Goal: Information Seeking & Learning: Learn about a topic

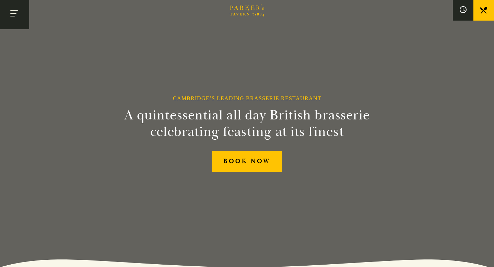
click at [17, 17] on button "Toggle navigation" at bounding box center [14, 14] width 29 height 29
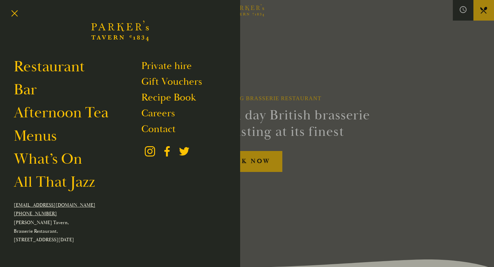
click at [270, 69] on div at bounding box center [247, 133] width 494 height 267
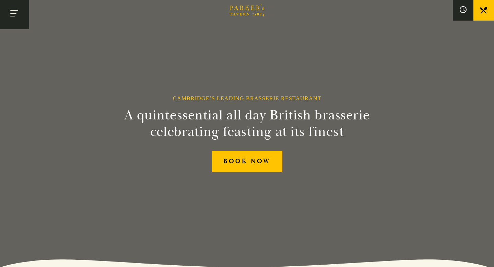
click at [11, 17] on button "Toggle navigation" at bounding box center [14, 14] width 29 height 29
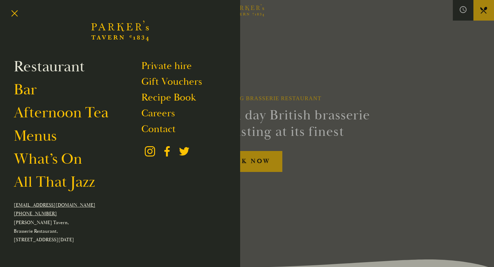
scroll to position [2, 0]
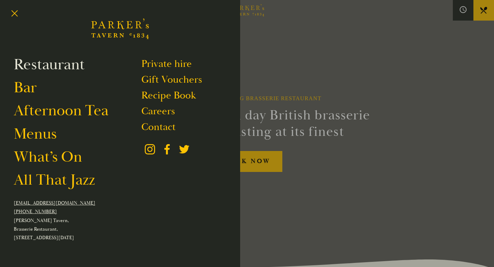
click at [53, 68] on link "Restaurant" at bounding box center [49, 64] width 71 height 19
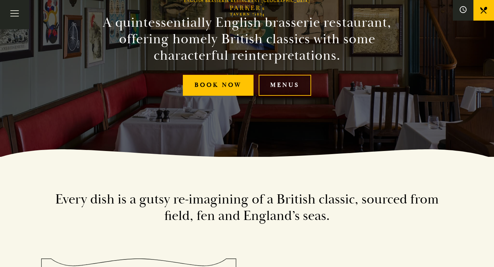
scroll to position [111, 0]
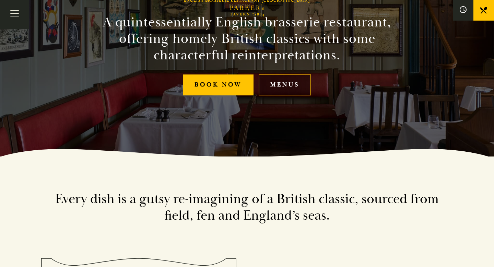
click at [289, 89] on link "Menus" at bounding box center [285, 84] width 53 height 21
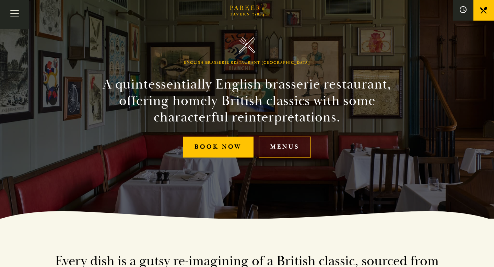
scroll to position [0, 0]
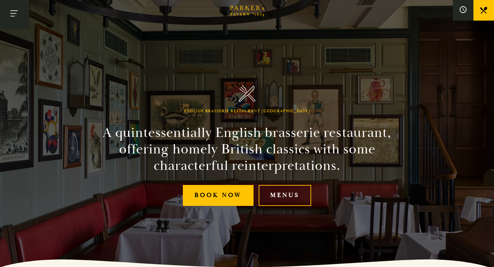
click at [12, 14] on button "Toggle navigation" at bounding box center [14, 14] width 29 height 29
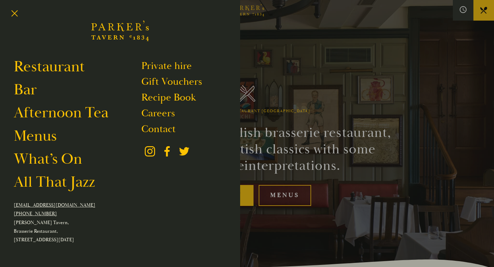
click at [288, 198] on div at bounding box center [247, 133] width 494 height 267
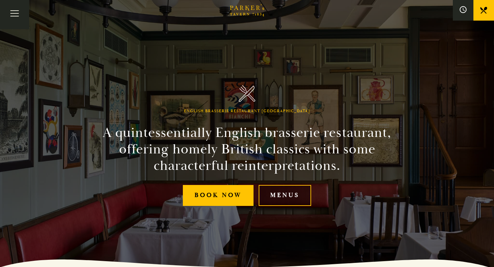
click at [274, 198] on link "Menus" at bounding box center [285, 195] width 53 height 21
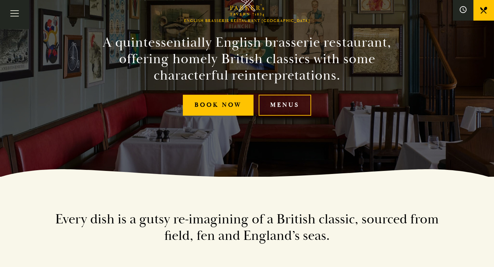
scroll to position [66, 0]
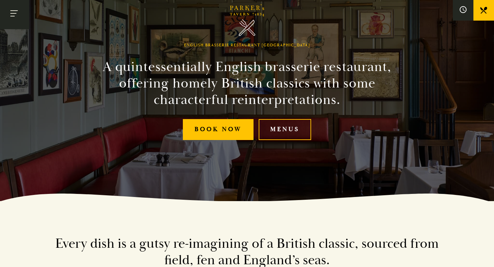
click at [10, 18] on button "Toggle navigation" at bounding box center [14, 14] width 29 height 29
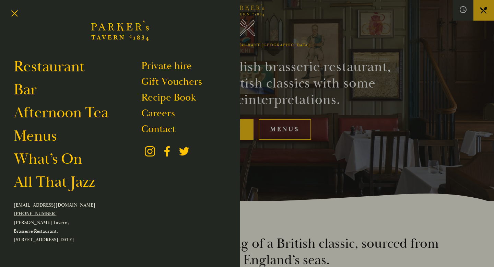
click at [262, 17] on div at bounding box center [247, 133] width 494 height 267
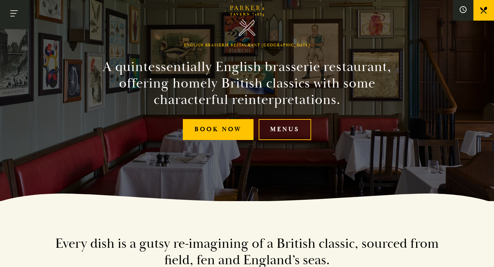
click at [15, 11] on button "Toggle navigation" at bounding box center [14, 14] width 29 height 29
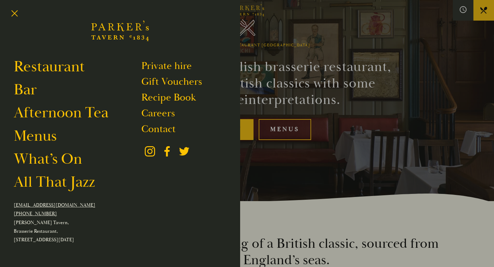
scroll to position [0, 0]
click at [127, 27] on icon "Brasserie Restaurant Cambridge | Parker's Tavern Cambridge" at bounding box center [130, 26] width 6 height 7
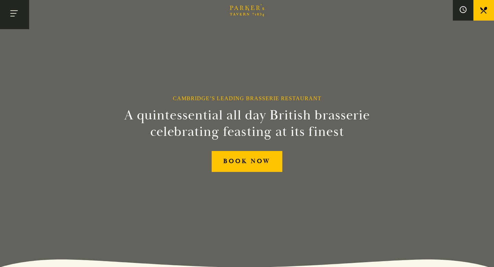
click at [15, 14] on button "Toggle navigation" at bounding box center [14, 14] width 29 height 29
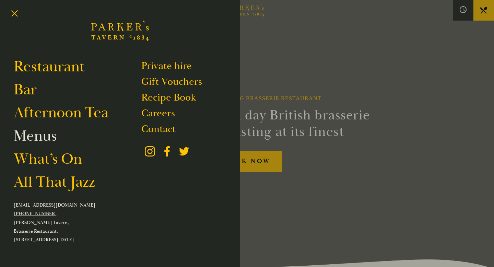
click at [49, 134] on link "Menus" at bounding box center [35, 135] width 43 height 19
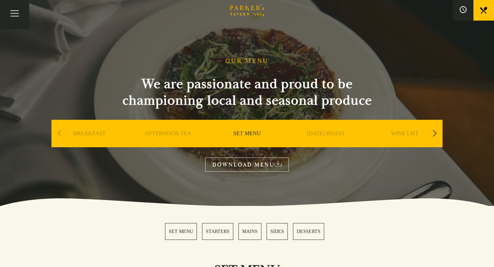
click at [61, 133] on div "Previous slide" at bounding box center [59, 133] width 9 height 15
drag, startPoint x: 59, startPoint y: 135, endPoint x: 79, endPoint y: 132, distance: 20.4
click at [60, 134] on div "Previous slide" at bounding box center [59, 133] width 9 height 15
click at [437, 134] on div "Next slide" at bounding box center [434, 133] width 9 height 15
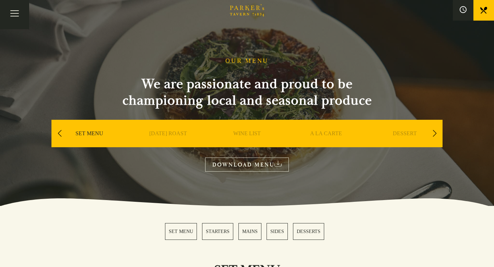
click at [328, 133] on link "A LA CARTE" at bounding box center [326, 143] width 32 height 27
